Goal: Book appointment/travel/reservation

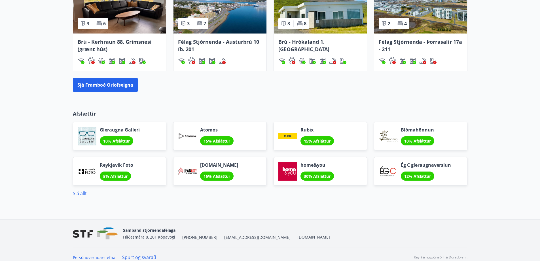
scroll to position [448, 0]
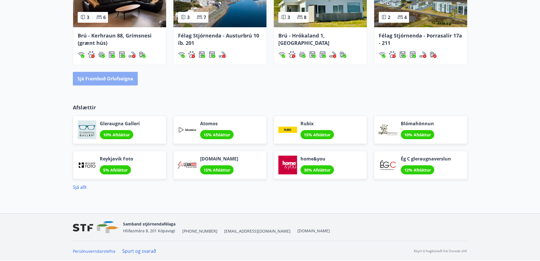
click at [105, 78] on button "Sjá framboð orlofseigna" at bounding box center [105, 79] width 65 height 14
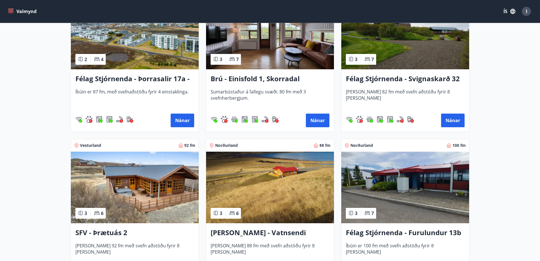
scroll to position [907, 0]
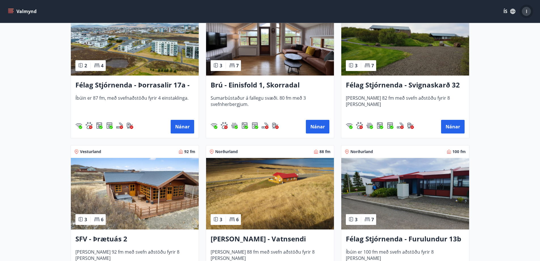
click at [524, 8] on div "I" at bounding box center [526, 11] width 9 height 9
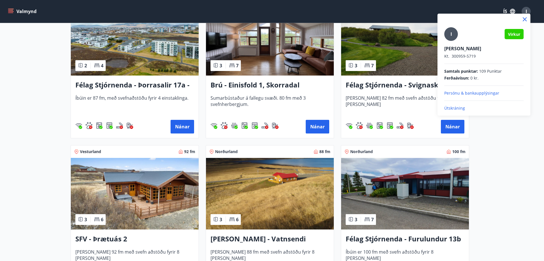
click at [528, 194] on div at bounding box center [272, 130] width 544 height 261
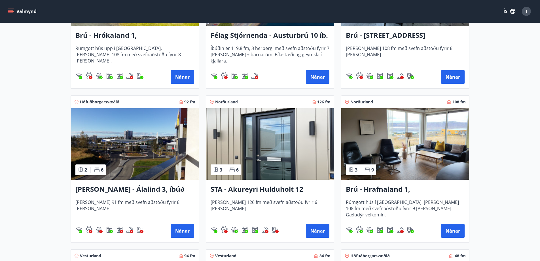
scroll to position [170, 0]
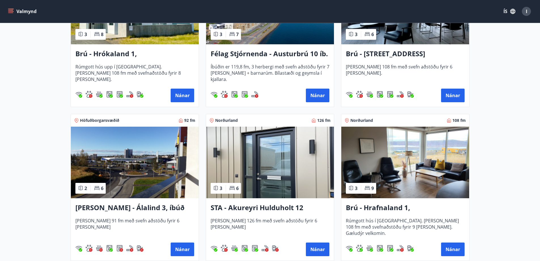
click at [11, 9] on icon "menu" at bounding box center [11, 9] width 6 height 1
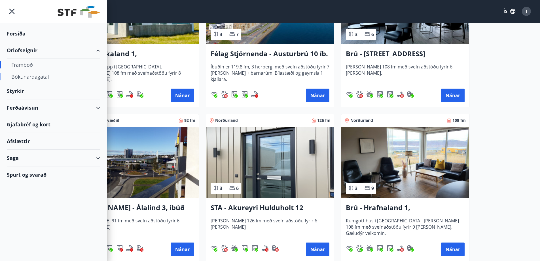
click at [29, 75] on div "Bókunardagatal" at bounding box center [53, 77] width 84 height 12
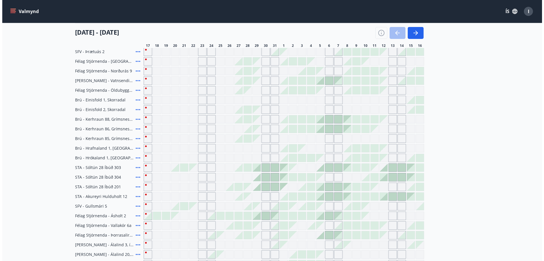
scroll to position [113, 0]
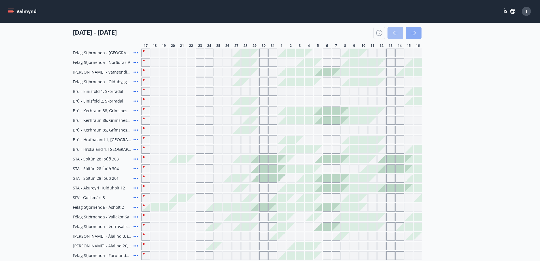
click at [415, 29] on button "button" at bounding box center [414, 33] width 16 height 12
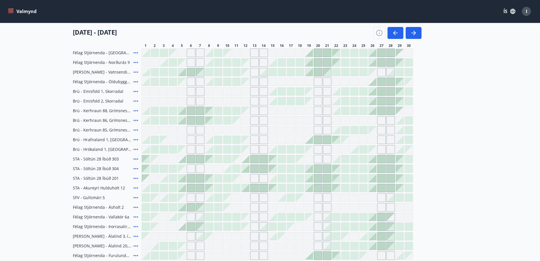
click at [182, 185] on div at bounding box center [182, 188] width 8 height 8
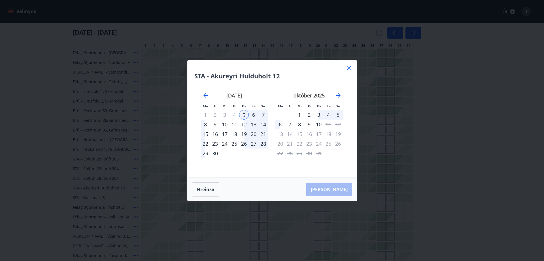
click at [349, 65] on icon at bounding box center [349, 68] width 7 height 7
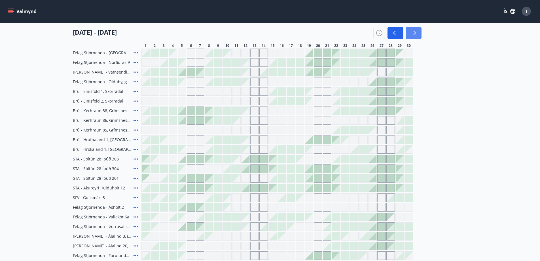
click at [415, 30] on icon "button" at bounding box center [413, 32] width 7 height 7
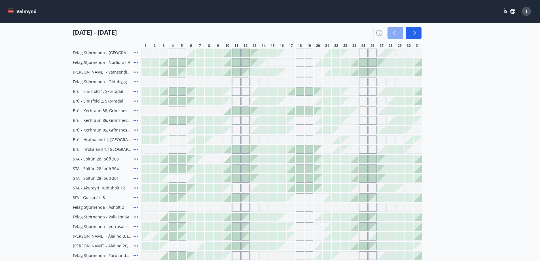
click at [392, 30] on icon "button" at bounding box center [395, 32] width 7 height 7
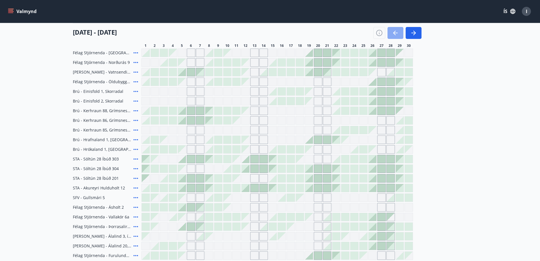
click at [394, 30] on icon "button" at bounding box center [395, 32] width 7 height 7
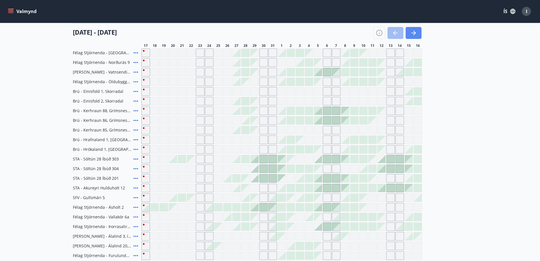
click at [414, 28] on button "button" at bounding box center [414, 33] width 16 height 12
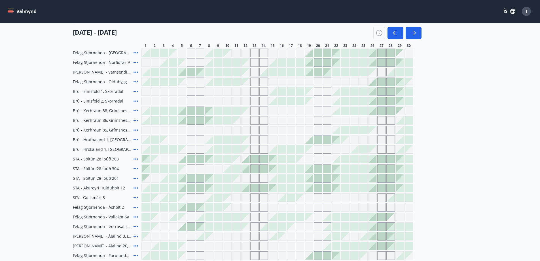
click at [134, 185] on icon at bounding box center [135, 187] width 7 height 7
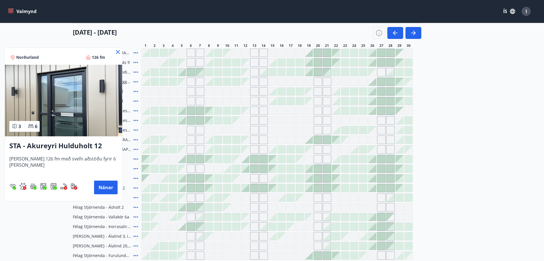
click at [92, 103] on img at bounding box center [63, 100] width 117 height 71
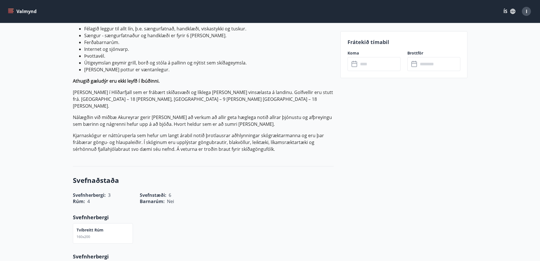
scroll to position [227, 0]
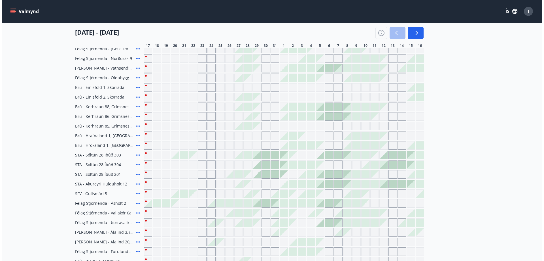
scroll to position [117, 0]
click at [416, 32] on icon "button" at bounding box center [413, 32] width 7 height 7
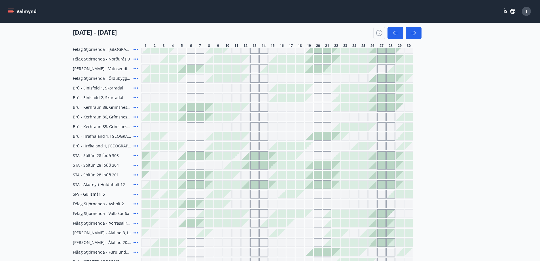
click at [406, 27] on button "button" at bounding box center [414, 33] width 16 height 12
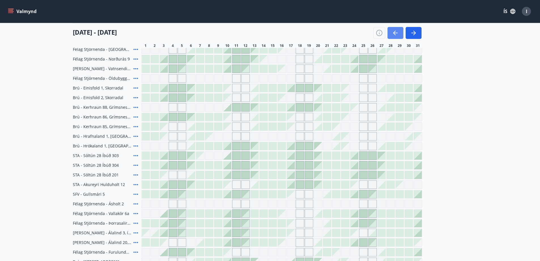
click at [392, 28] on button "button" at bounding box center [396, 33] width 16 height 12
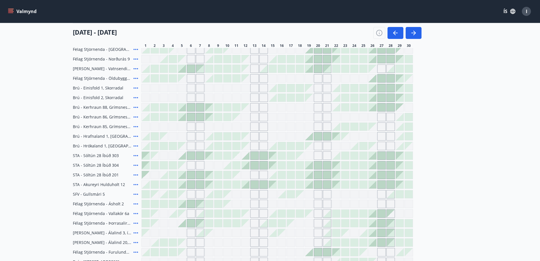
click at [300, 183] on div at bounding box center [300, 184] width 8 height 8
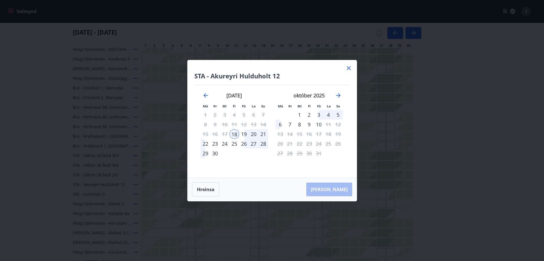
click at [263, 130] on div "21" at bounding box center [264, 134] width 10 height 10
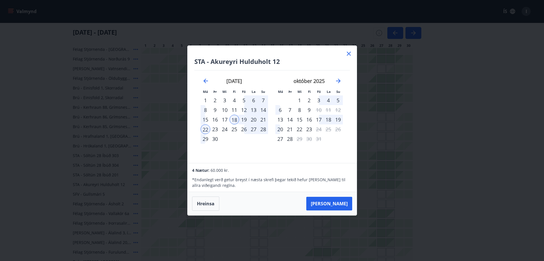
click at [262, 117] on div "21" at bounding box center [264, 120] width 10 height 10
click at [234, 117] on div "18" at bounding box center [235, 120] width 10 height 10
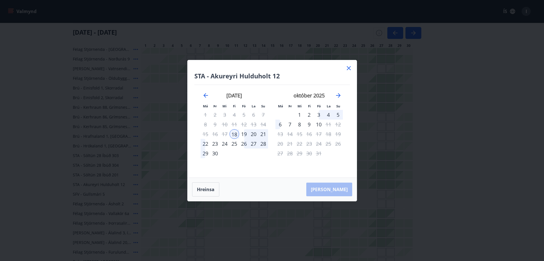
click at [262, 132] on div "21" at bounding box center [264, 134] width 10 height 10
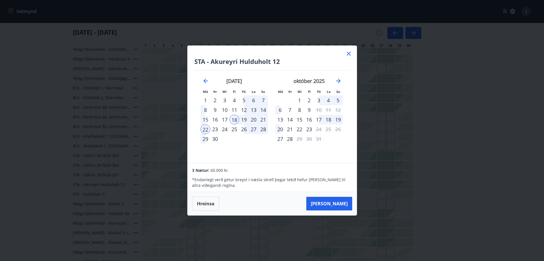
click at [350, 51] on icon at bounding box center [349, 53] width 7 height 7
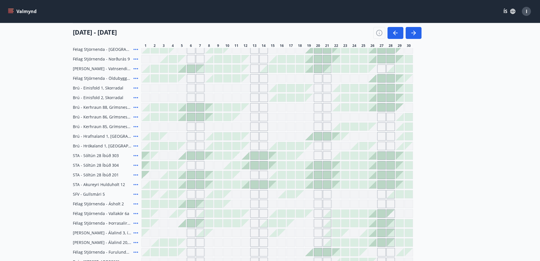
click at [299, 181] on div at bounding box center [300, 184] width 8 height 8
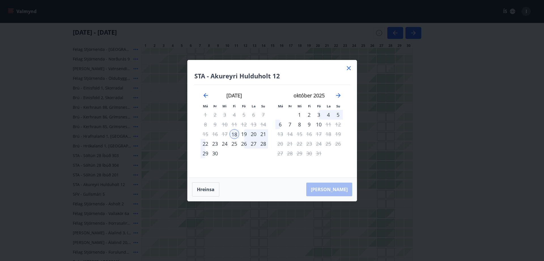
click at [263, 131] on div "21" at bounding box center [264, 134] width 10 height 10
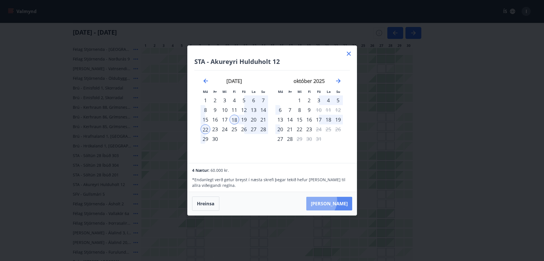
click at [335, 200] on button "Taka Frá" at bounding box center [329, 203] width 46 height 14
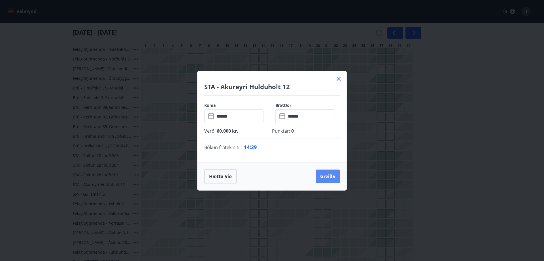
click at [326, 174] on button "Greiða" at bounding box center [328, 176] width 24 height 14
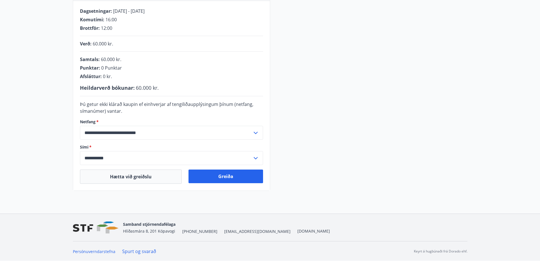
scroll to position [115, 0]
click at [223, 173] on button "Greiða" at bounding box center [226, 176] width 75 height 14
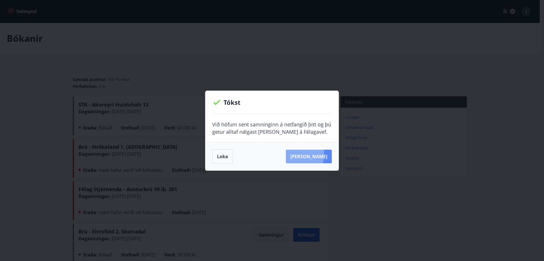
click at [308, 154] on button "[PERSON_NAME]" at bounding box center [309, 156] width 46 height 14
click at [222, 154] on button "Loka" at bounding box center [222, 156] width 21 height 14
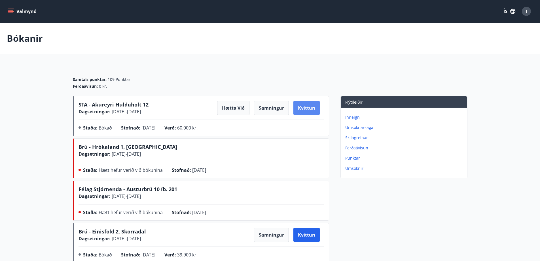
click at [306, 105] on button "Kvittun" at bounding box center [306, 108] width 26 height 14
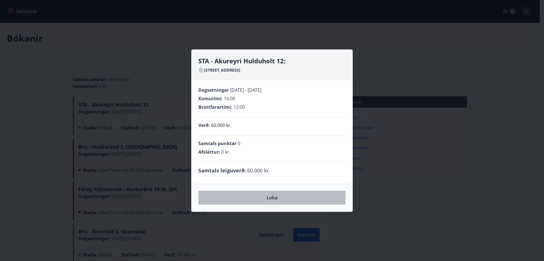
click at [271, 195] on button "Loka" at bounding box center [271, 197] width 147 height 14
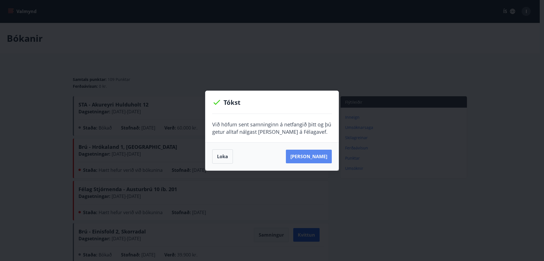
click at [313, 155] on button "[PERSON_NAME]" at bounding box center [309, 156] width 46 height 14
